Goal: Information Seeking & Learning: Compare options

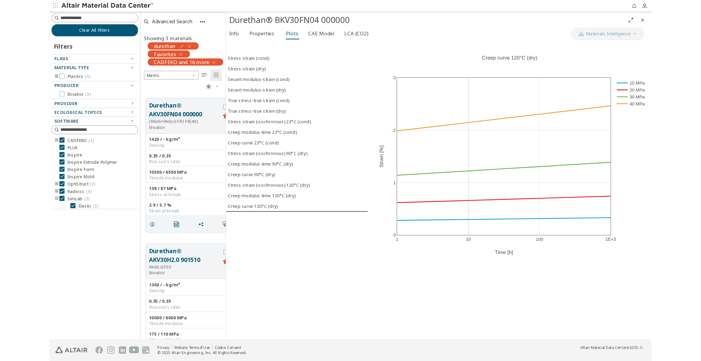
scroll to position [290, 266]
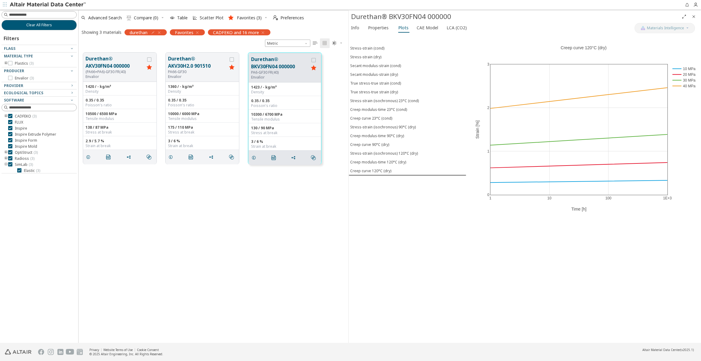
click at [160, 32] on icon "button" at bounding box center [159, 32] width 5 height 5
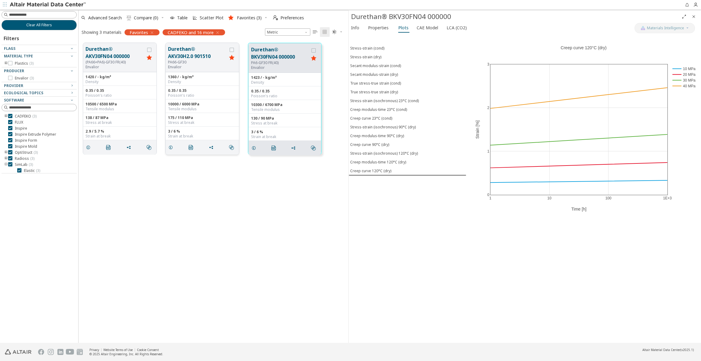
click at [232, 57] on icon "grid" at bounding box center [231, 58] width 7 height 8
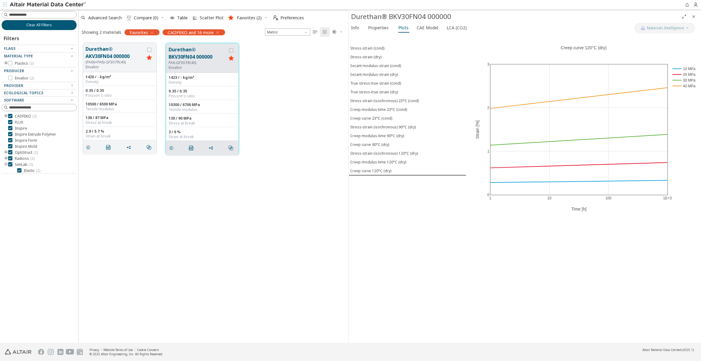
drag, startPoint x: 229, startPoint y: 58, endPoint x: 224, endPoint y: 58, distance: 5.7
click at [230, 58] on icon "grid" at bounding box center [231, 58] width 7 height 8
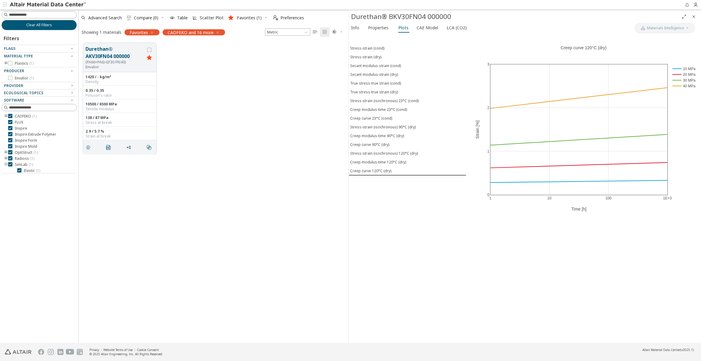
drag, startPoint x: 149, startPoint y: 58, endPoint x: 175, endPoint y: 49, distance: 27.1
click at [149, 58] on icon "grid" at bounding box center [149, 58] width 7 height 8
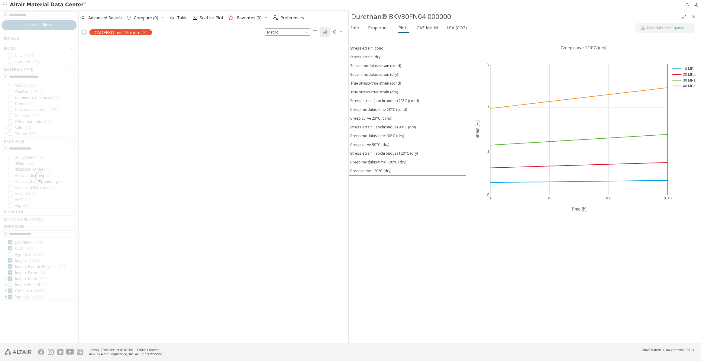
click at [34, 14] on div at bounding box center [39, 176] width 78 height 333
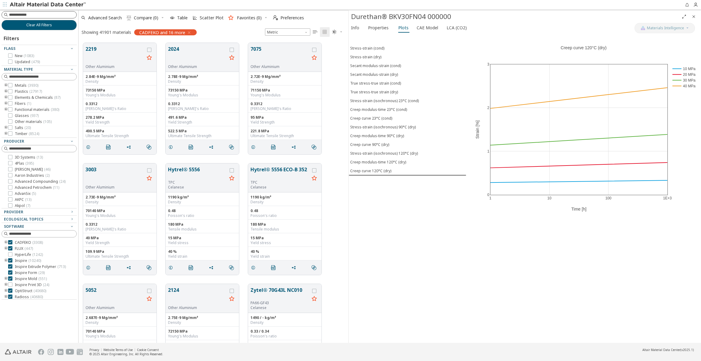
click at [34, 14] on input at bounding box center [42, 15] width 67 height 6
type input "*****"
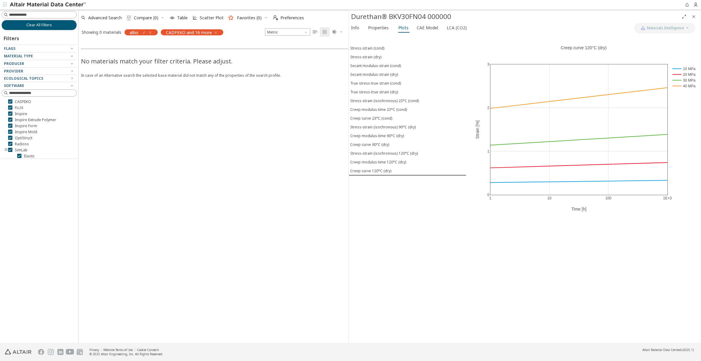
click at [151, 32] on icon "button" at bounding box center [150, 32] width 5 height 5
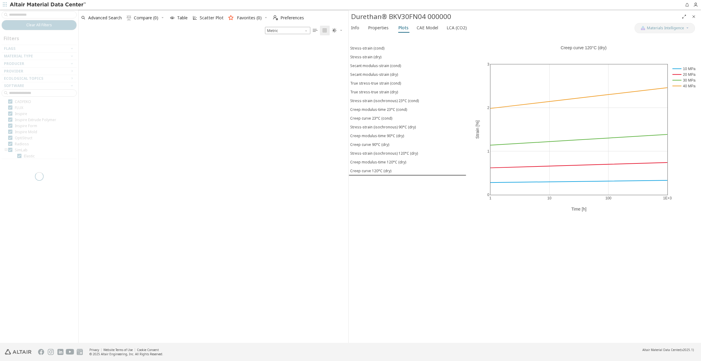
click at [46, 16] on div at bounding box center [39, 176] width 78 height 333
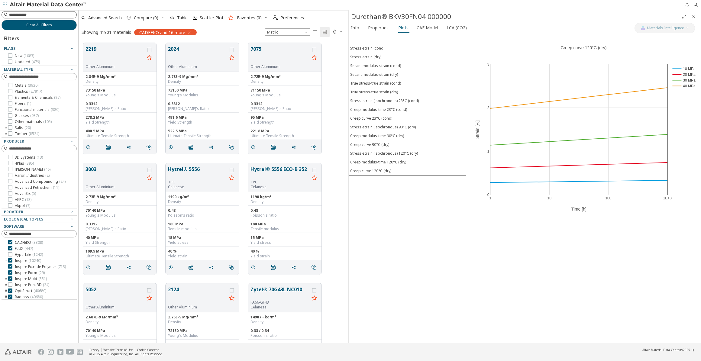
scroll to position [300, 266]
click at [43, 15] on input at bounding box center [42, 15] width 67 height 6
type input "*****"
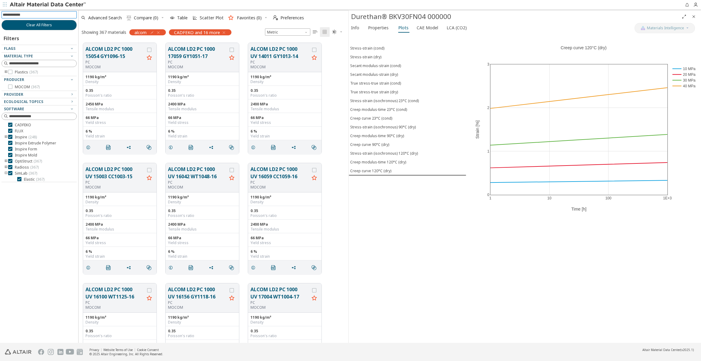
click at [32, 15] on input at bounding box center [40, 14] width 74 height 7
type input "**"
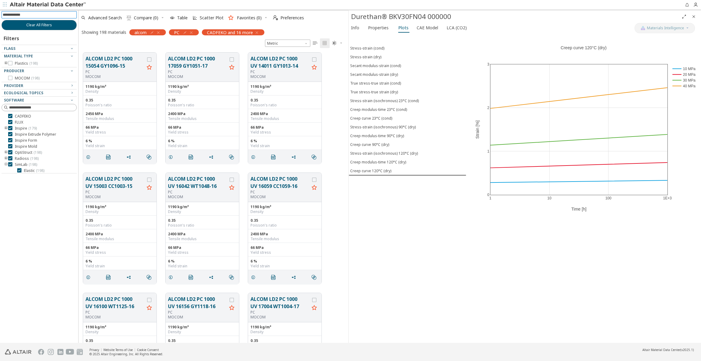
scroll to position [290, 266]
click at [39, 15] on input at bounding box center [40, 14] width 74 height 7
type input "*****"
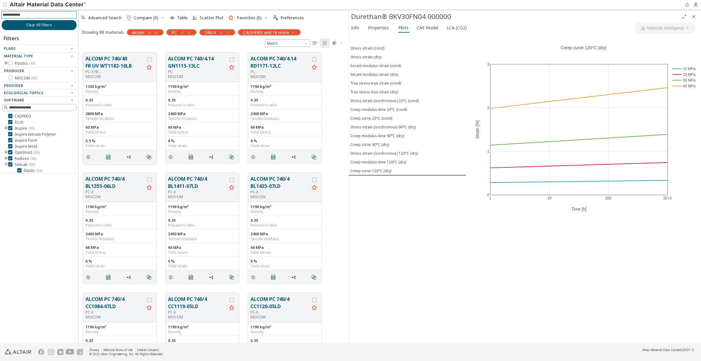
scroll to position [27, 0]
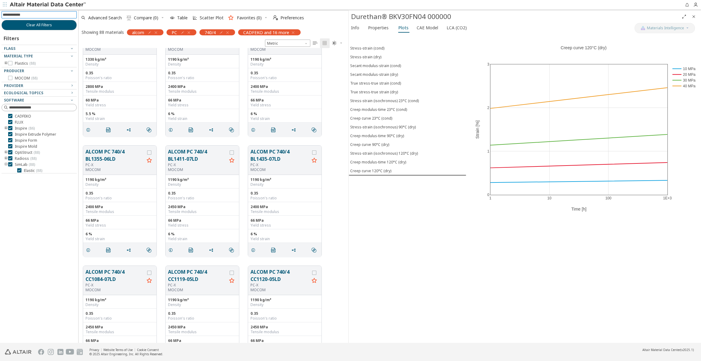
click at [24, 15] on input at bounding box center [40, 14] width 74 height 7
type input "****"
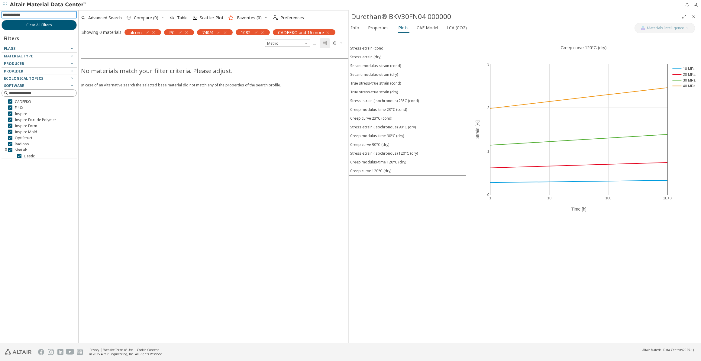
click at [263, 33] on icon "button" at bounding box center [262, 32] width 5 height 5
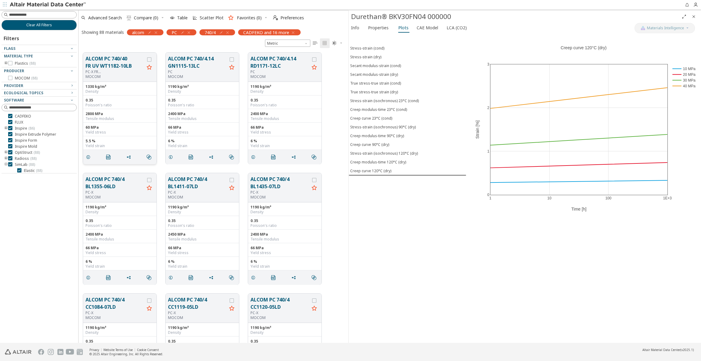
click at [103, 61] on button "ALCOM PC 740/40 FR UV WT1182-10LB" at bounding box center [115, 62] width 59 height 15
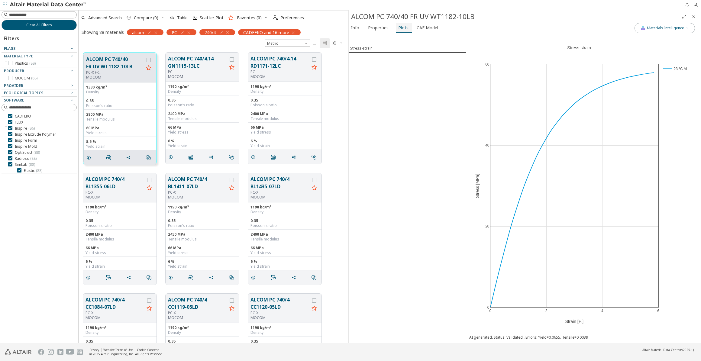
click at [400, 28] on span "Plots" at bounding box center [403, 28] width 10 height 10
click at [376, 26] on span "Properties" at bounding box center [378, 28] width 21 height 10
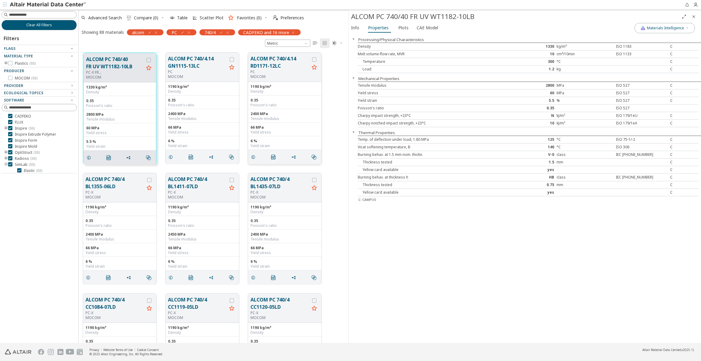
click at [262, 72] on div "PC" at bounding box center [279, 71] width 59 height 5
click at [265, 67] on button "ALCOM PC 740/4.14 RD1171-12LC" at bounding box center [279, 62] width 59 height 15
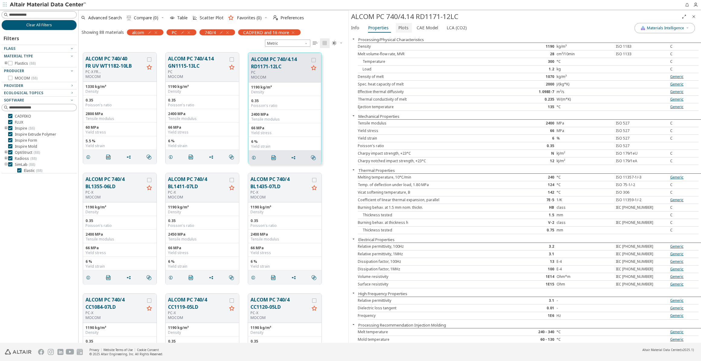
click at [404, 29] on span "Plots" at bounding box center [403, 28] width 10 height 10
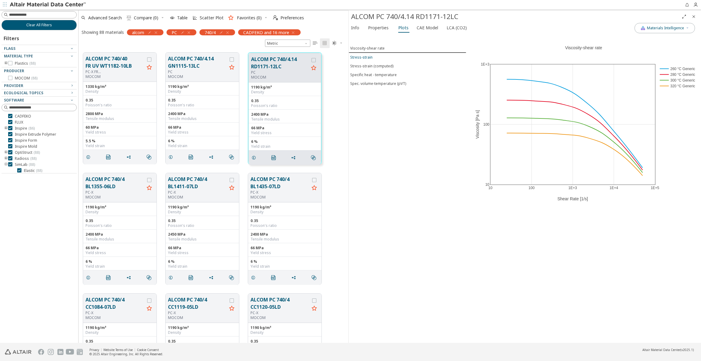
click at [364, 57] on div "Stress-strain" at bounding box center [361, 57] width 22 height 5
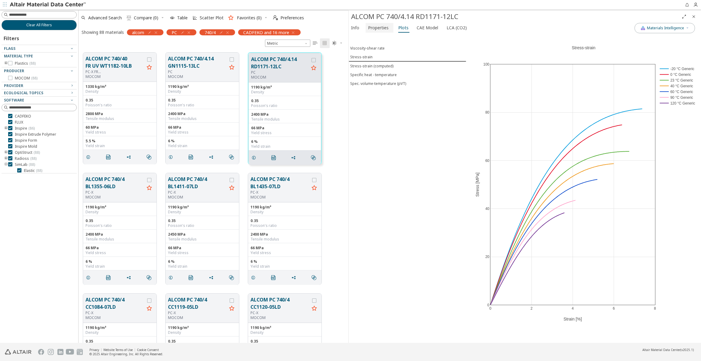
click at [384, 29] on span "Properties" at bounding box center [378, 28] width 21 height 10
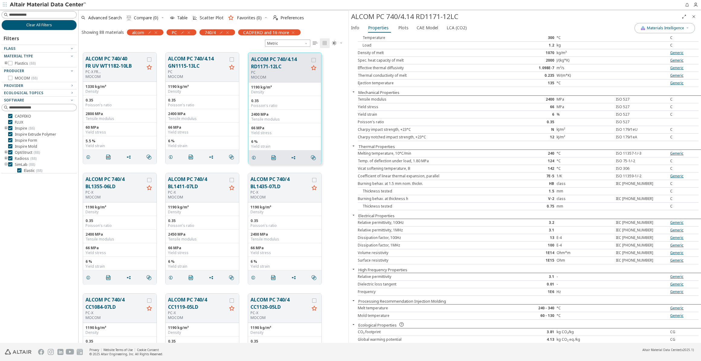
scroll to position [31, 0]
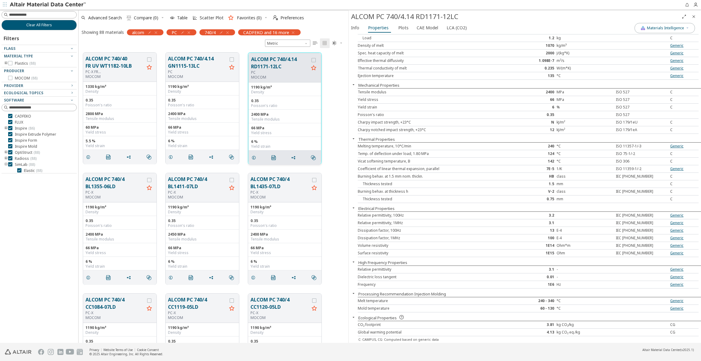
click at [282, 75] on p "MOCOM" at bounding box center [280, 77] width 58 height 5
click at [402, 26] on span "Plots" at bounding box center [403, 28] width 10 height 10
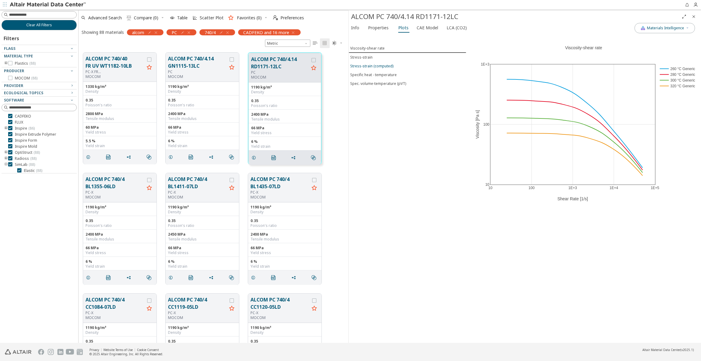
click at [364, 65] on div "Stress-strain (computed)" at bounding box center [371, 65] width 43 height 5
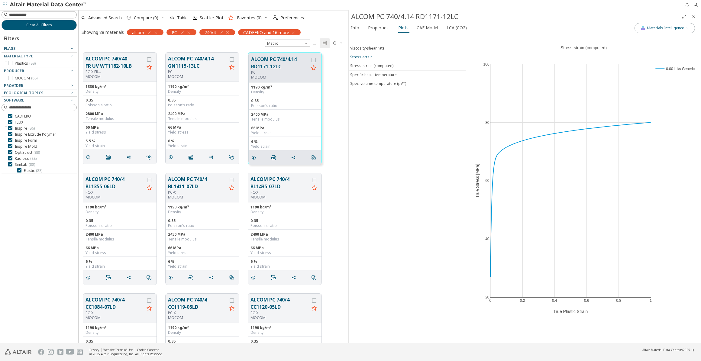
click at [361, 56] on div "Stress-strain" at bounding box center [361, 56] width 22 height 5
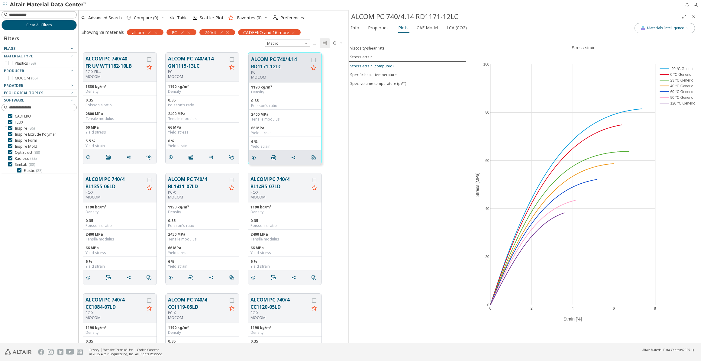
click at [363, 63] on div "Stress-strain (computed)" at bounding box center [371, 65] width 43 height 5
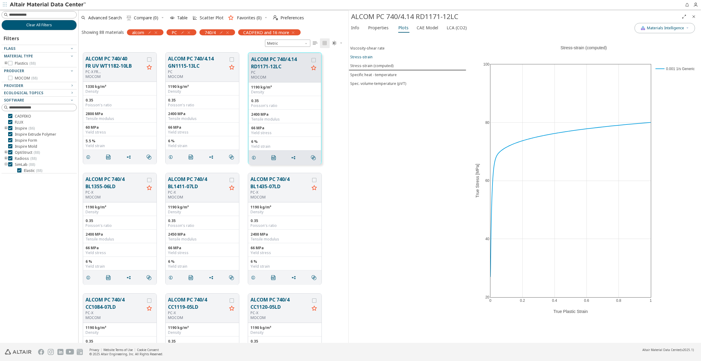
click at [368, 57] on div "Stress-strain" at bounding box center [361, 56] width 22 height 5
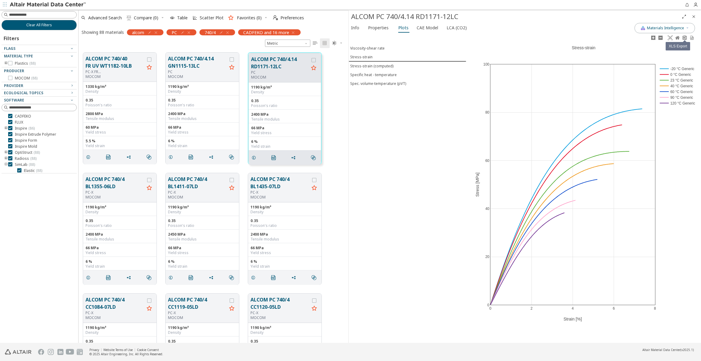
click at [682, 38] on icon at bounding box center [684, 37] width 5 height 5
click at [381, 30] on span "Properties" at bounding box center [378, 28] width 21 height 10
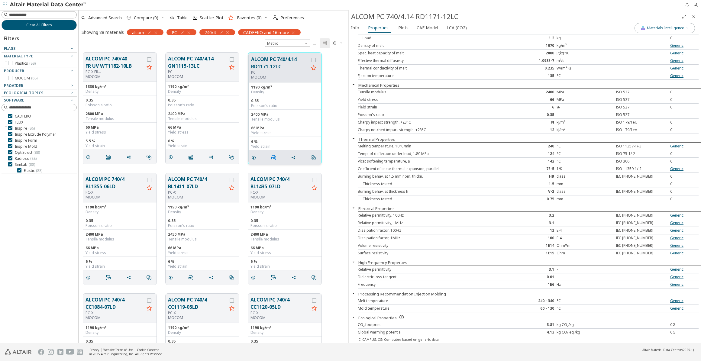
click at [271, 156] on icon "" at bounding box center [273, 157] width 5 height 5
click at [189, 33] on icon "button" at bounding box center [188, 32] width 5 height 5
click at [35, 16] on input at bounding box center [42, 15] width 67 height 6
type input "***"
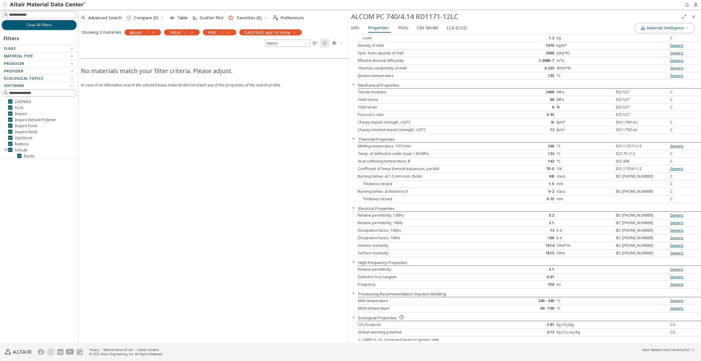
click at [192, 31] on icon "button" at bounding box center [192, 32] width 5 height 5
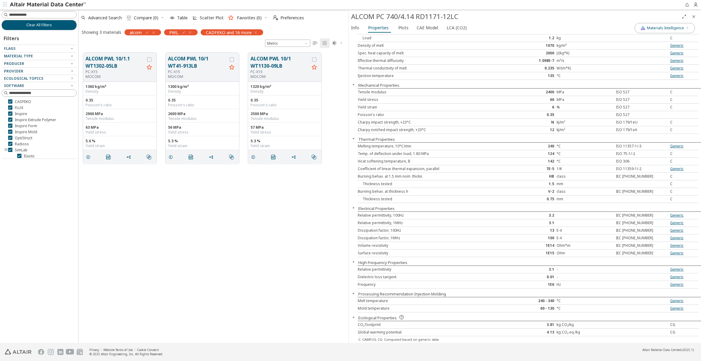
scroll to position [4, 4]
click at [113, 65] on button "ALCOM PWL 10/1.1 WT1302-05LB" at bounding box center [115, 62] width 59 height 15
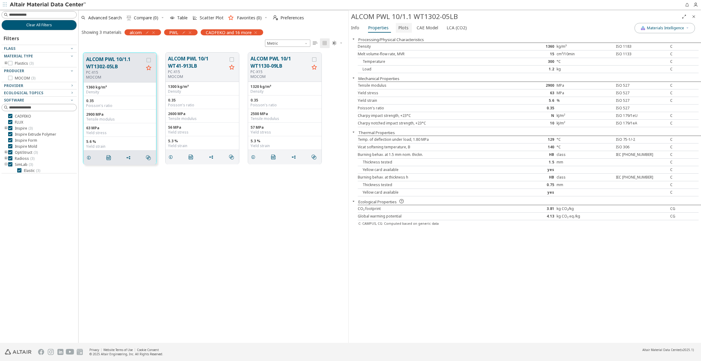
click at [404, 28] on span "Plots" at bounding box center [403, 28] width 10 height 10
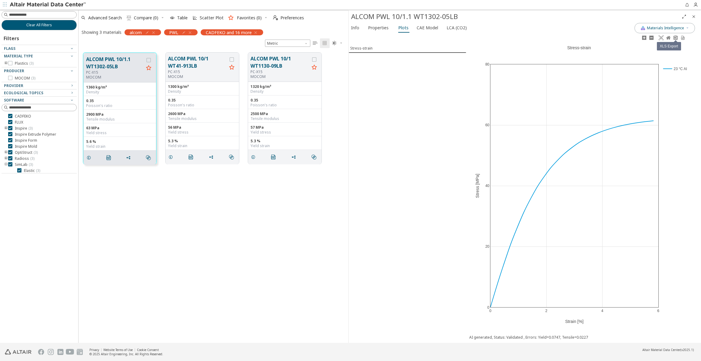
click at [677, 38] on icon at bounding box center [675, 37] width 5 height 5
click at [110, 157] on icon "" at bounding box center [108, 157] width 5 height 5
